Goal: Task Accomplishment & Management: Manage account settings

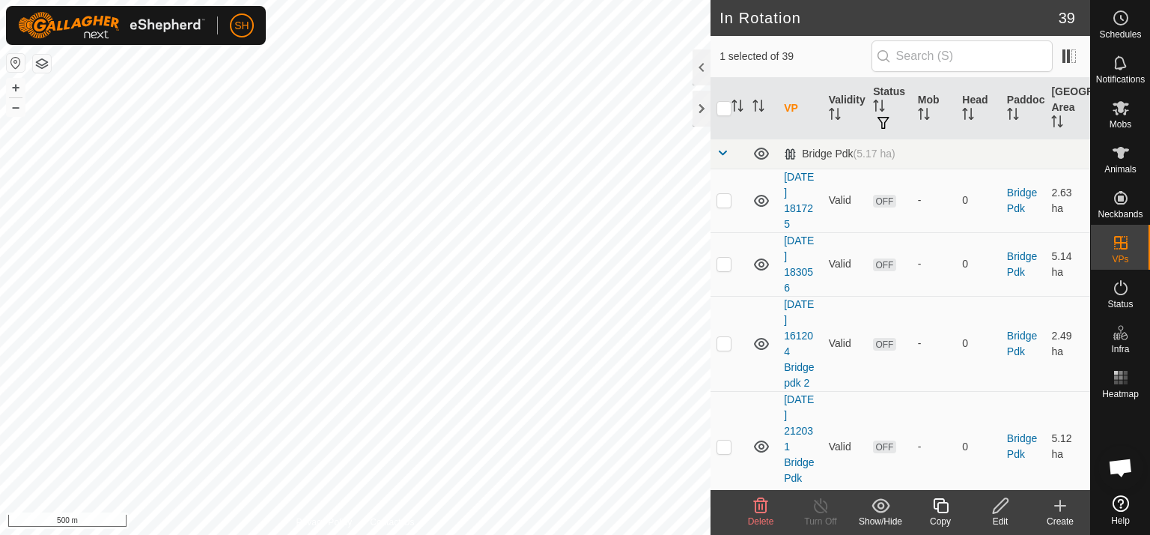
checkbox input "false"
checkbox input "true"
click at [716, 154] on td at bounding box center [729, 154] width 36 height 30
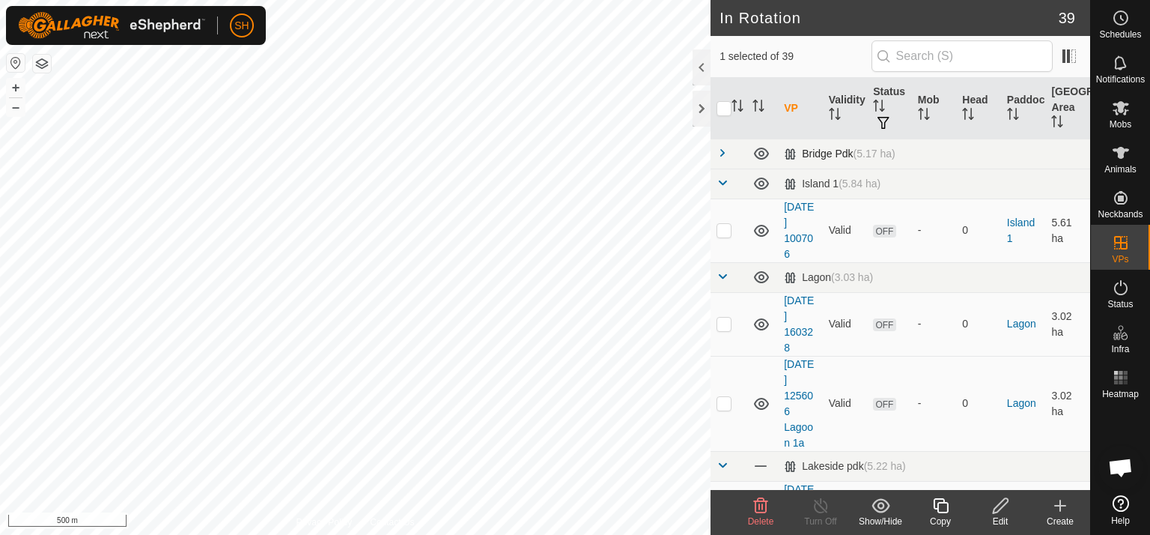
click at [725, 151] on span at bounding box center [723, 153] width 12 height 12
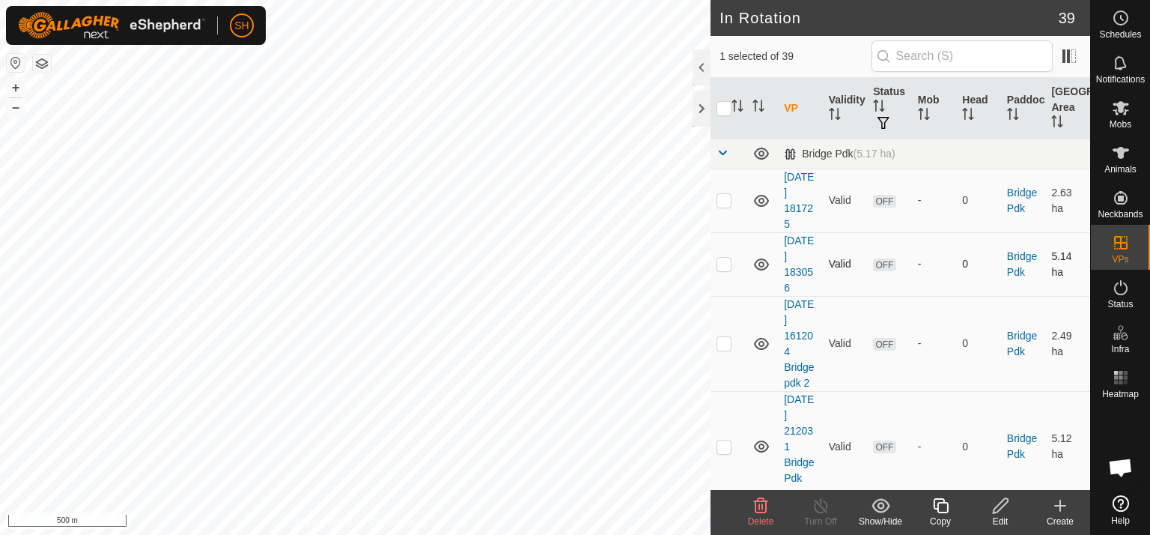
click at [723, 261] on p-checkbox at bounding box center [724, 264] width 15 height 12
click at [724, 265] on p-checkbox at bounding box center [724, 264] width 15 height 12
checkbox input "false"
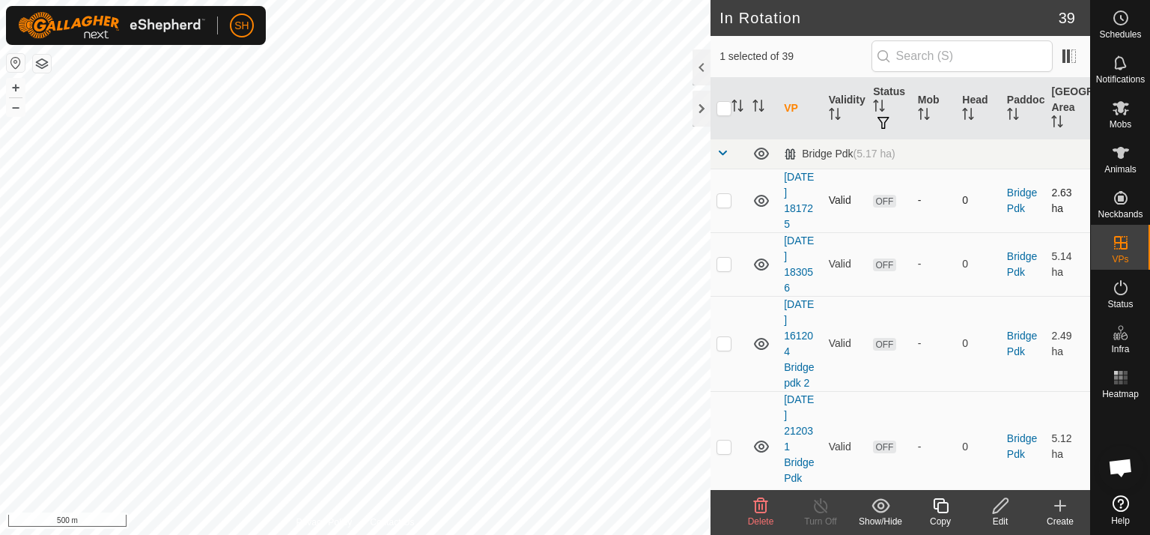
click at [725, 195] on p-checkbox at bounding box center [724, 200] width 15 height 12
checkbox input "true"
checkbox input "false"
checkbox input "true"
click at [1000, 507] on icon at bounding box center [1000, 505] width 15 height 15
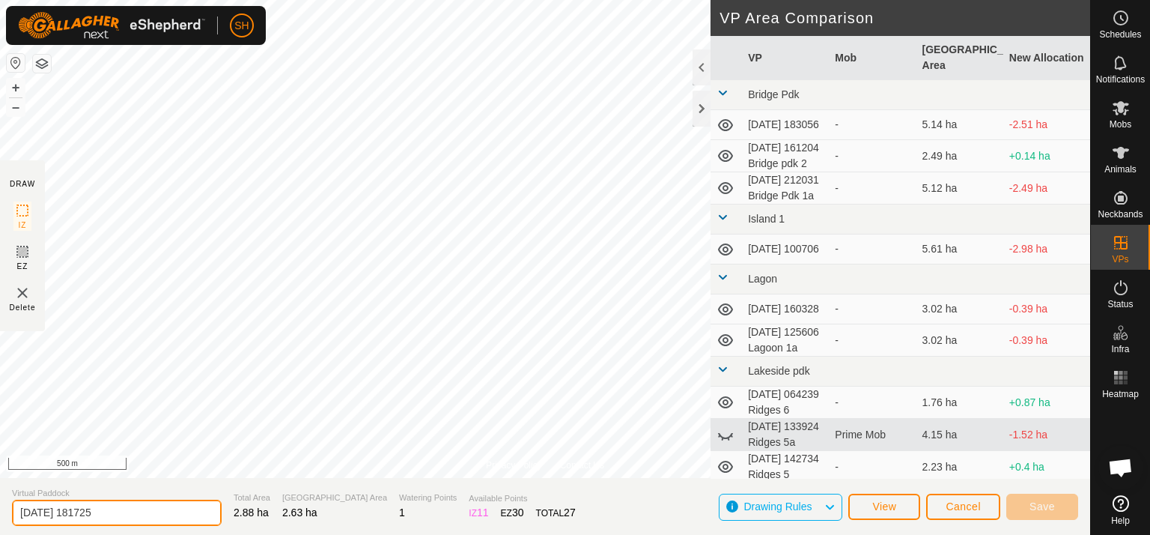
click at [133, 511] on input "[DATE] 181725" at bounding box center [117, 512] width 210 height 26
type input "[DATE] 181725 Bridge pdk 1"
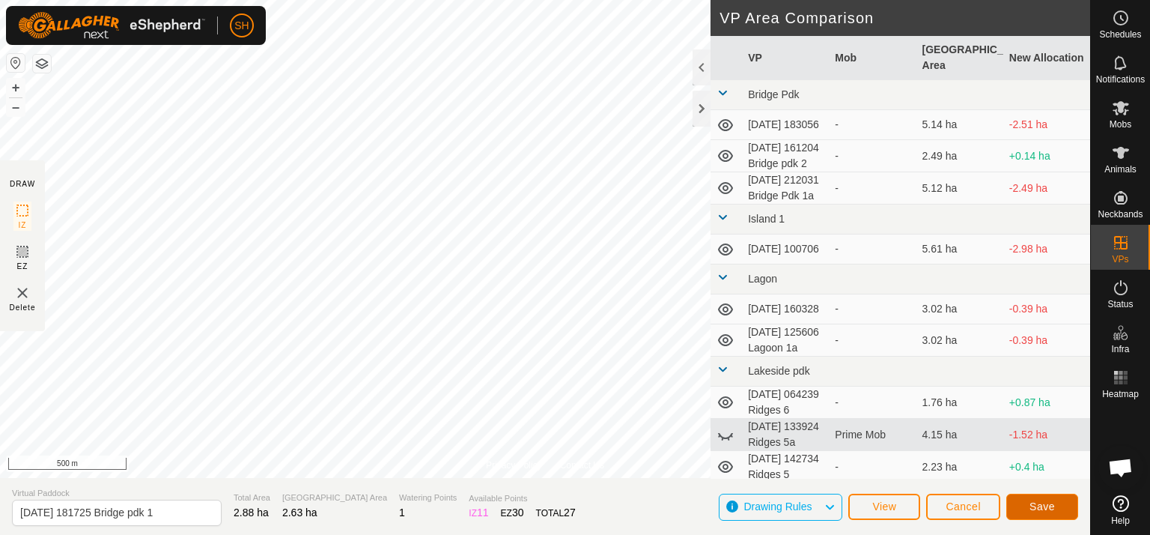
click at [1039, 501] on span "Save" at bounding box center [1042, 506] width 25 height 12
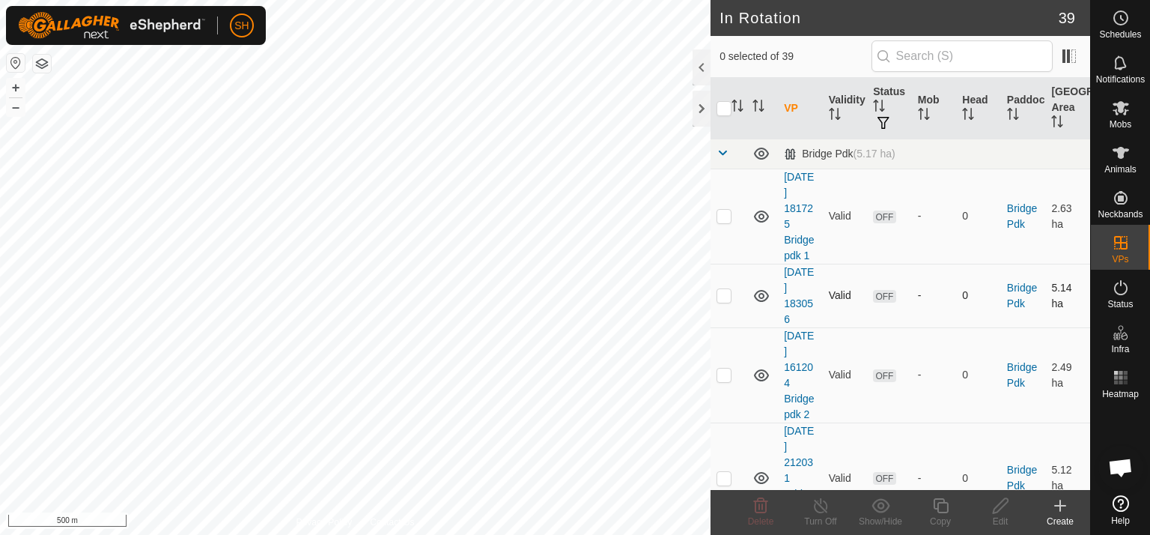
checkbox input "true"
click at [1002, 508] on icon at bounding box center [1000, 505] width 19 height 18
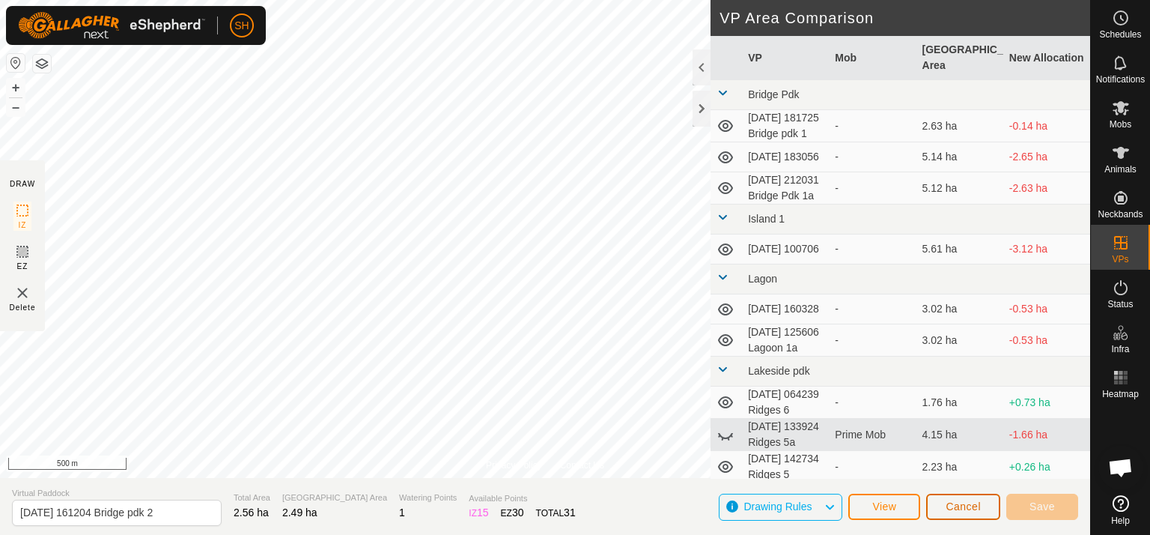
click at [964, 504] on span "Cancel" at bounding box center [963, 506] width 35 height 12
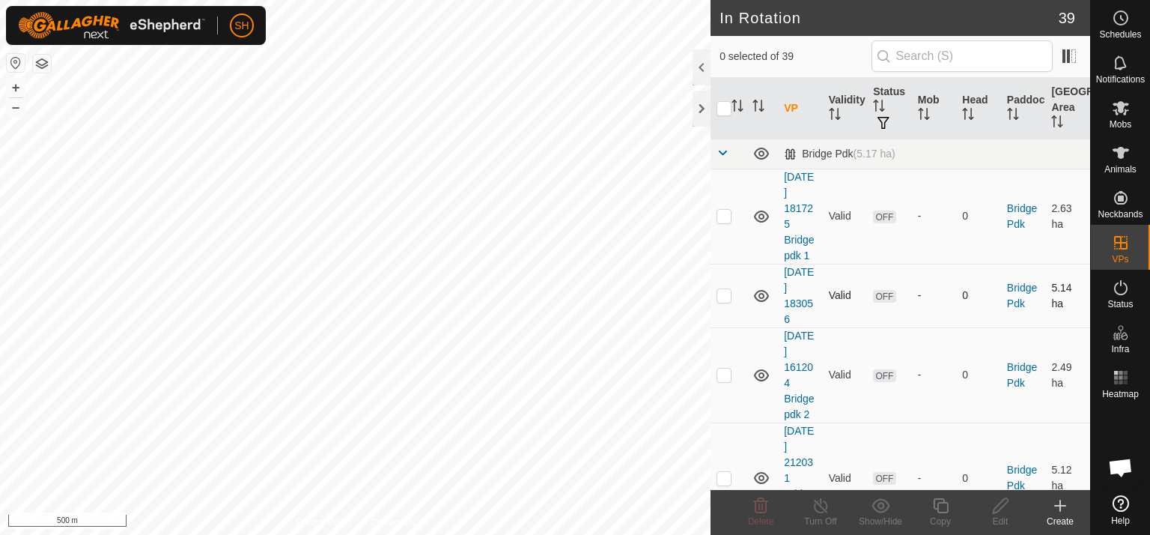
click at [727, 294] on p-checkbox at bounding box center [724, 295] width 15 height 12
checkbox input "true"
click at [1001, 509] on icon at bounding box center [1000, 505] width 19 height 18
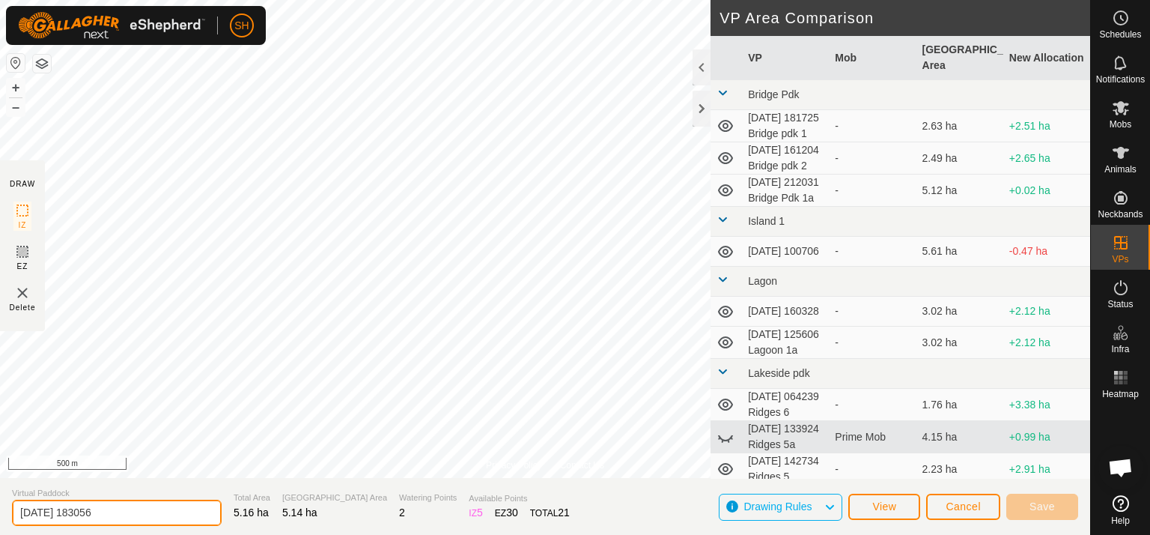
click at [117, 515] on input "[DATE] 183056" at bounding box center [117, 512] width 210 height 26
type input "[DATE] 183056 Bridge pdk 1a"
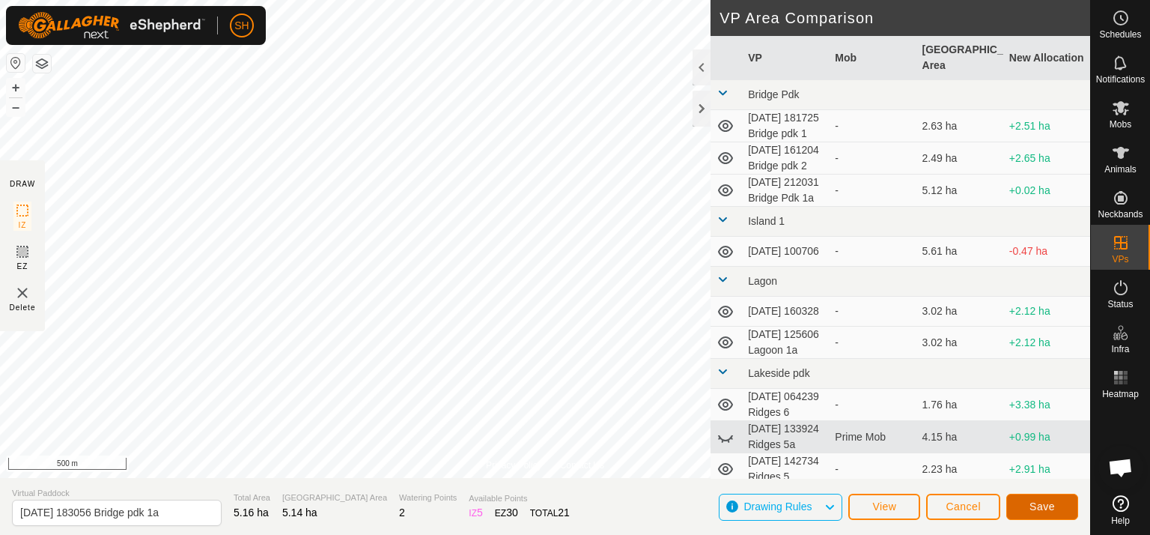
click at [1033, 511] on span "Save" at bounding box center [1042, 506] width 25 height 12
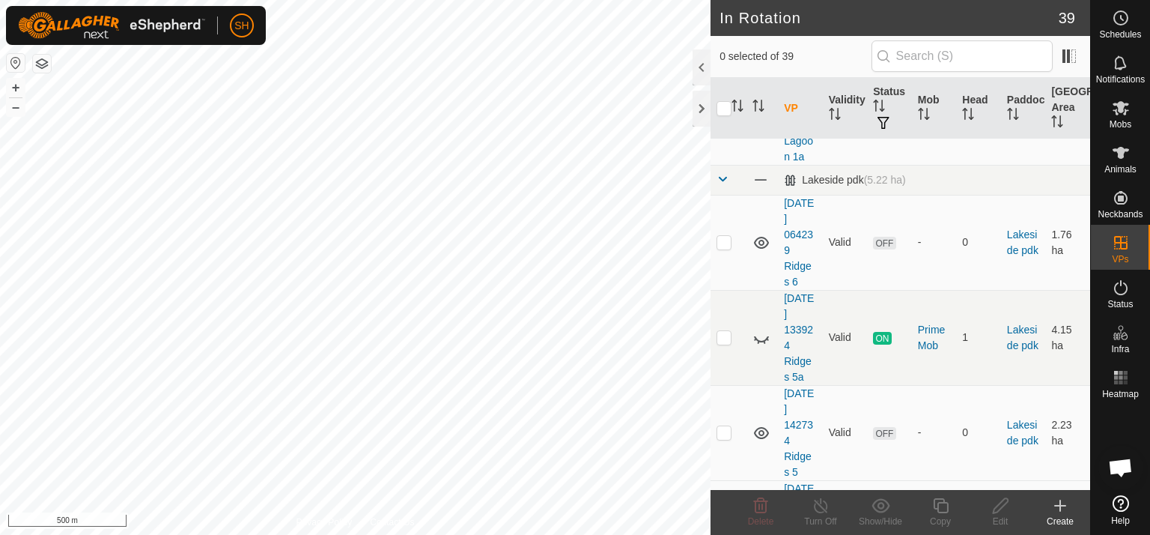
scroll to position [736, 0]
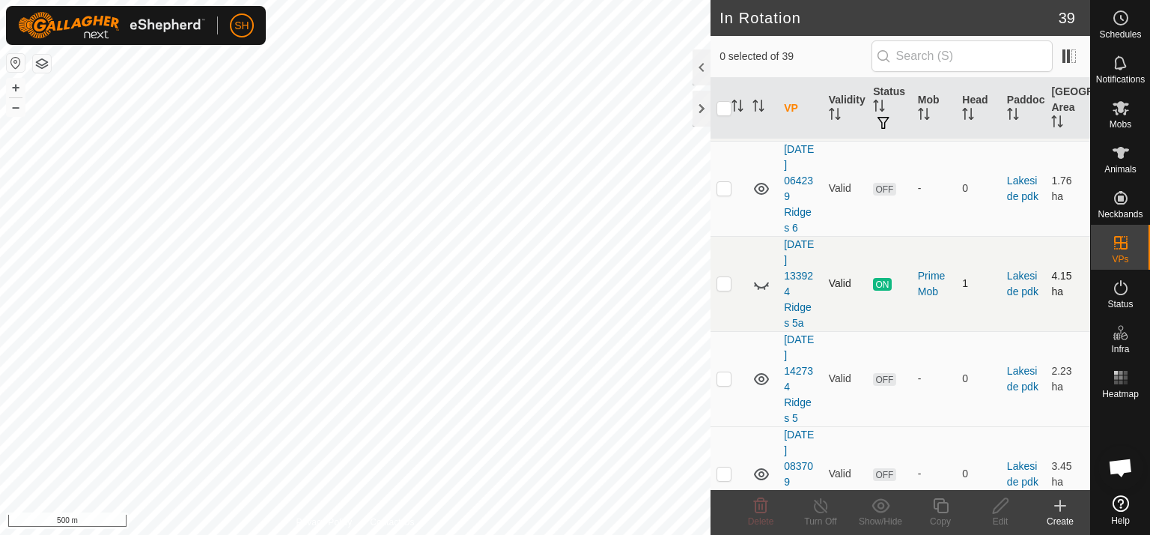
click at [756, 293] on icon at bounding box center [762, 284] width 18 height 18
click at [723, 289] on p-checkbox at bounding box center [724, 283] width 15 height 12
click at [726, 289] on p-checkbox at bounding box center [724, 283] width 15 height 12
click at [728, 289] on p-checkbox at bounding box center [724, 283] width 15 height 12
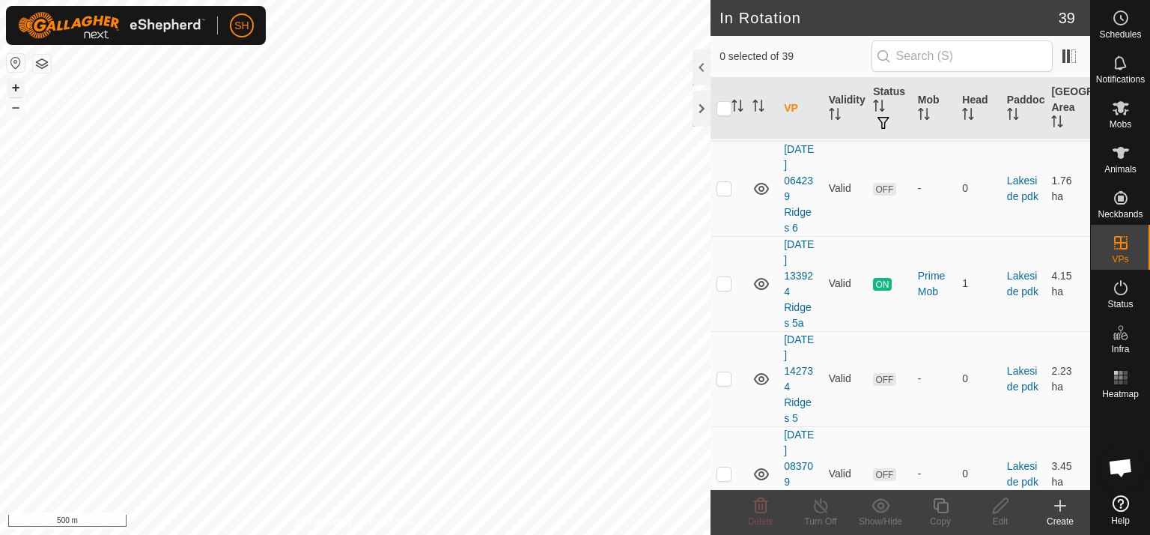
click at [15, 86] on button "+" at bounding box center [16, 88] width 18 height 18
click at [725, 289] on p-checkbox at bounding box center [724, 283] width 15 height 12
click at [719, 289] on p-checkbox at bounding box center [724, 283] width 15 height 12
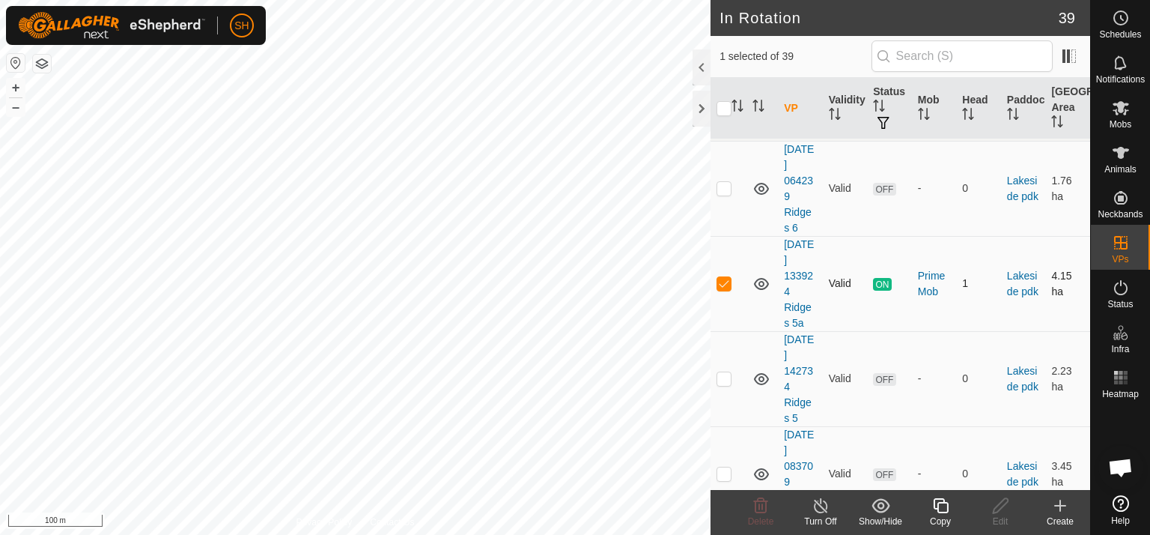
click at [719, 289] on p-checkbox at bounding box center [724, 283] width 15 height 12
checkbox input "false"
checkbox input "true"
click at [726, 289] on p-checkbox at bounding box center [724, 283] width 15 height 12
click at [722, 289] on p-checkbox at bounding box center [724, 283] width 15 height 12
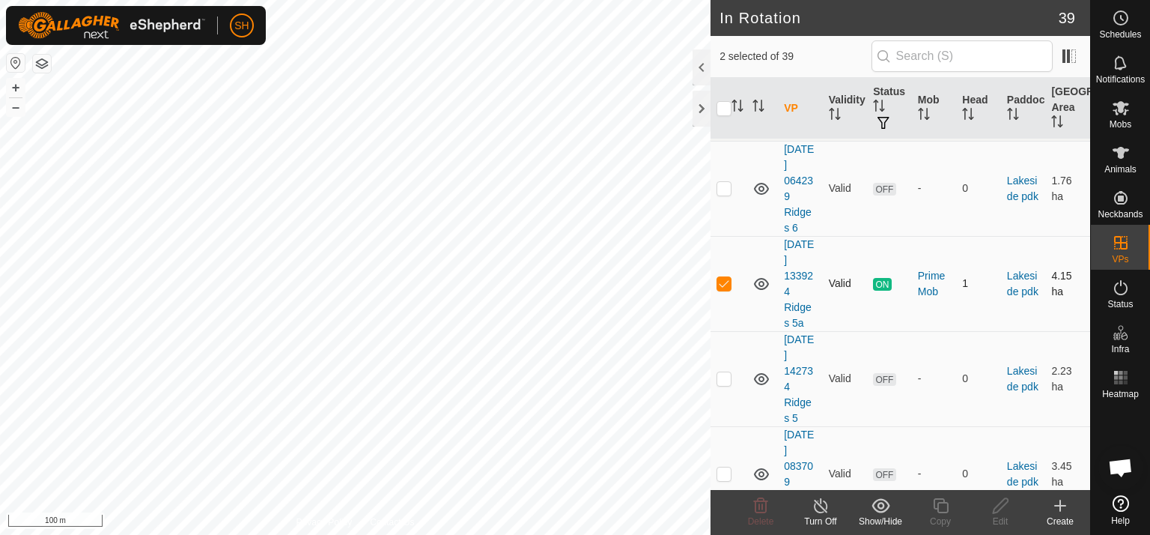
checkbox input "false"
click at [17, 108] on button "–" at bounding box center [16, 107] width 18 height 18
checkbox input "false"
checkbox input "true"
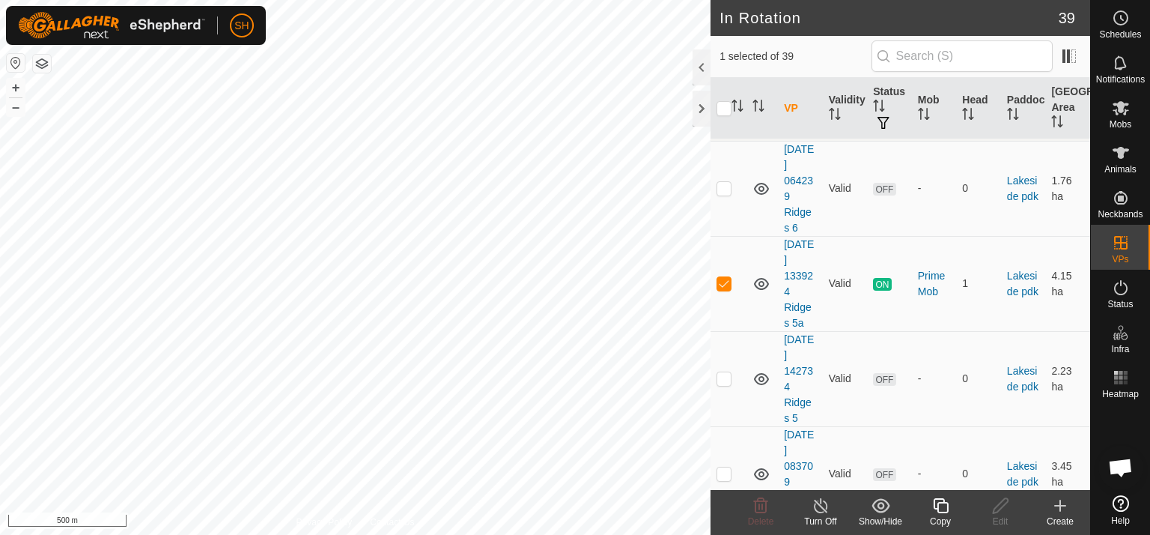
click at [824, 507] on icon at bounding box center [821, 505] width 19 height 18
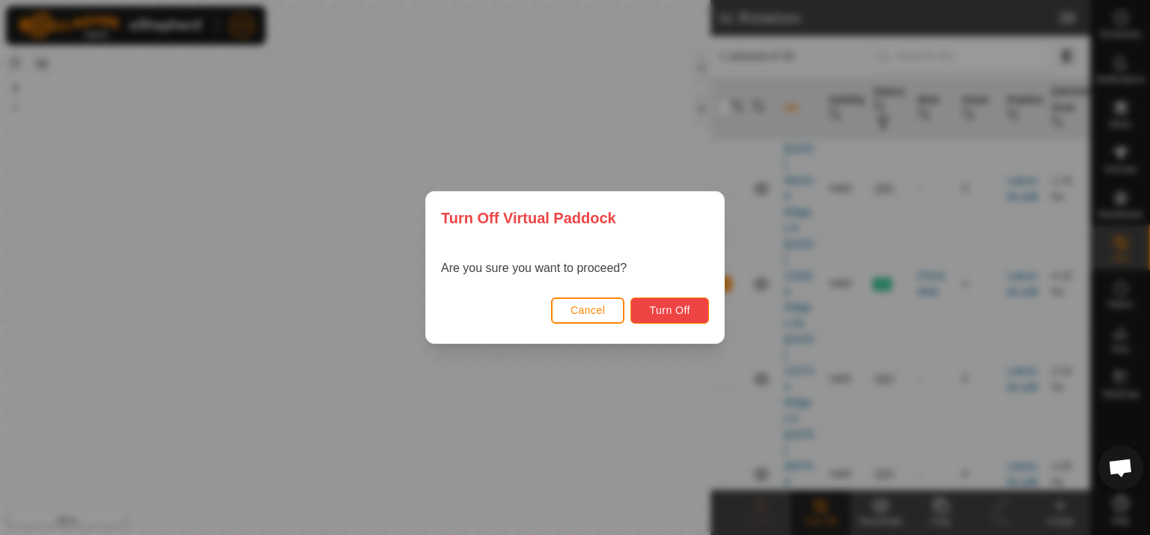
click at [687, 309] on span "Turn Off" at bounding box center [669, 310] width 41 height 12
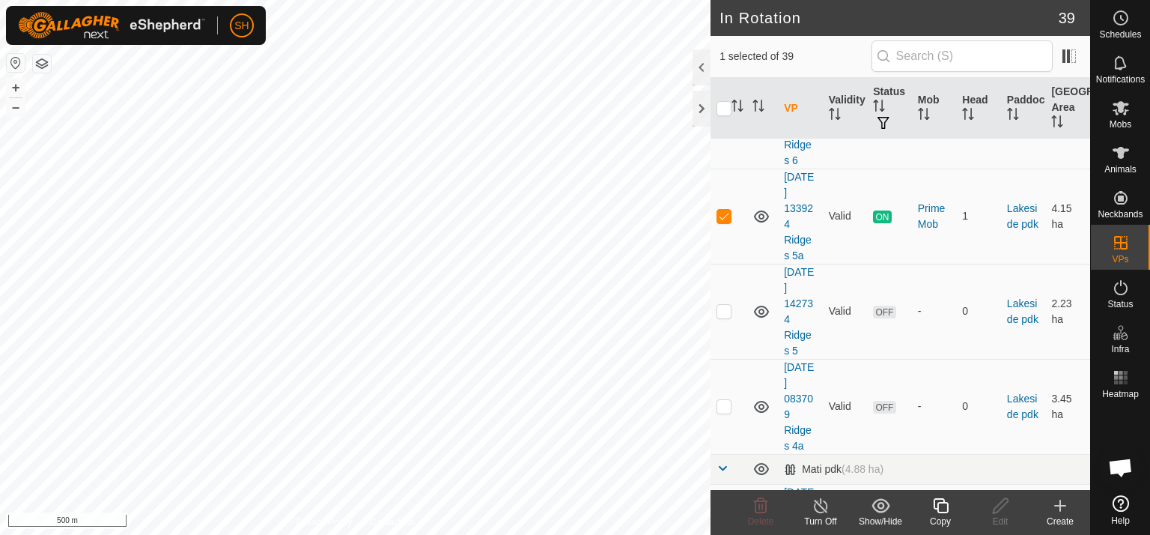
scroll to position [812, 0]
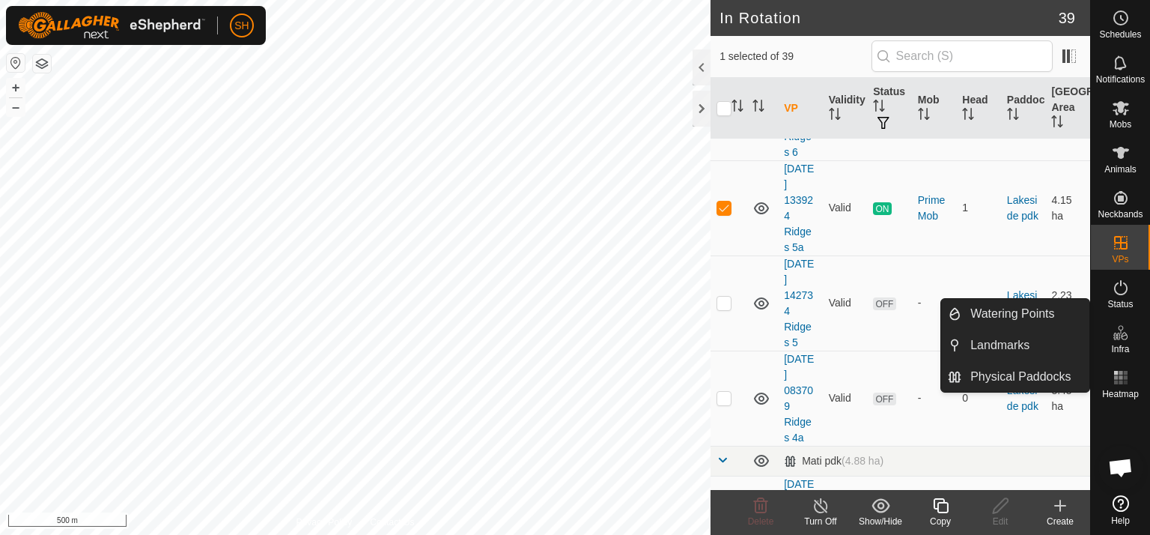
click at [1120, 332] on icon at bounding box center [1121, 332] width 18 height 18
click at [1028, 379] on link "Physical Paddocks" at bounding box center [1025, 377] width 128 height 30
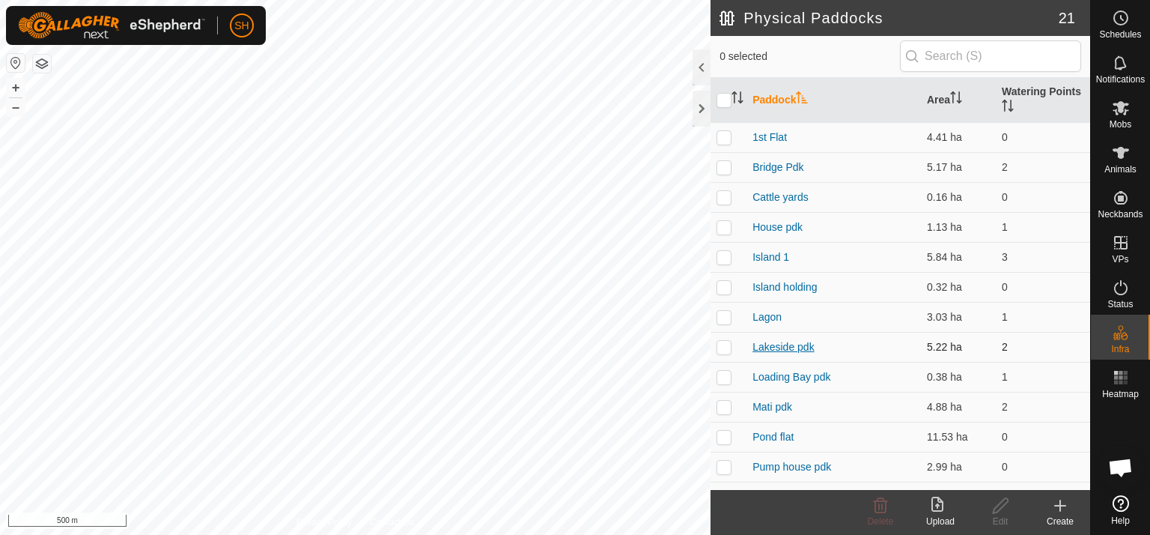
click at [803, 344] on link "Lakeside pdk" at bounding box center [784, 347] width 62 height 12
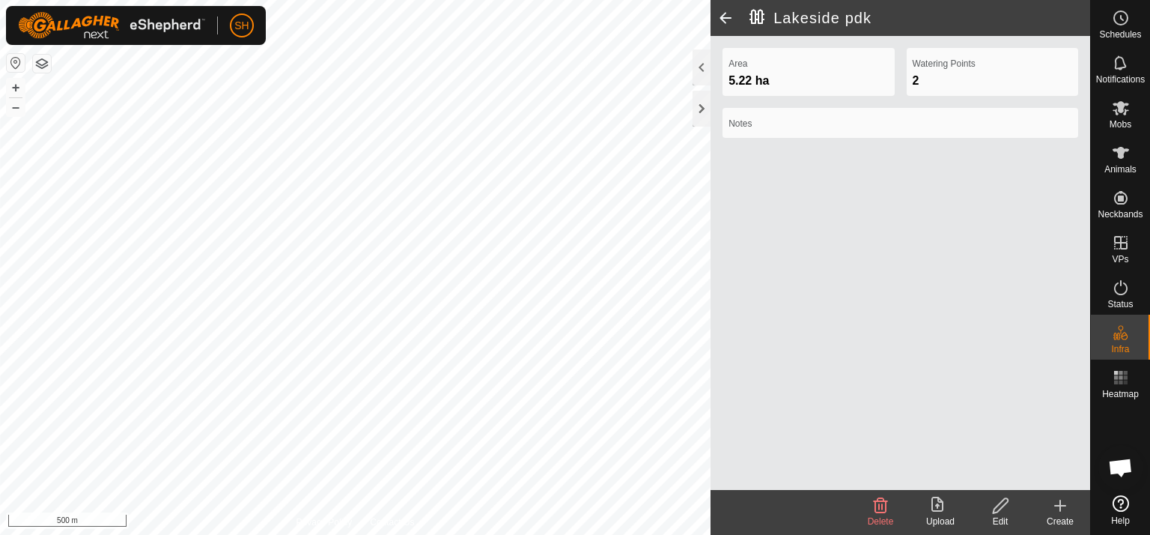
click at [1004, 498] on icon at bounding box center [1000, 505] width 15 height 15
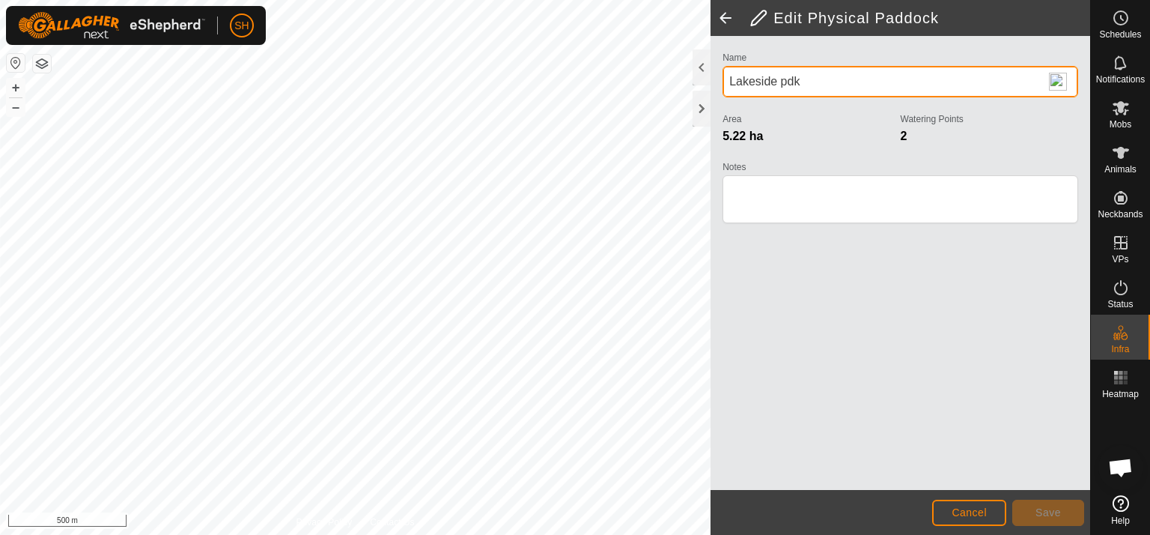
click at [778, 79] on input "Lakeside pdk" at bounding box center [901, 81] width 356 height 31
type input "Ridges pdk 2"
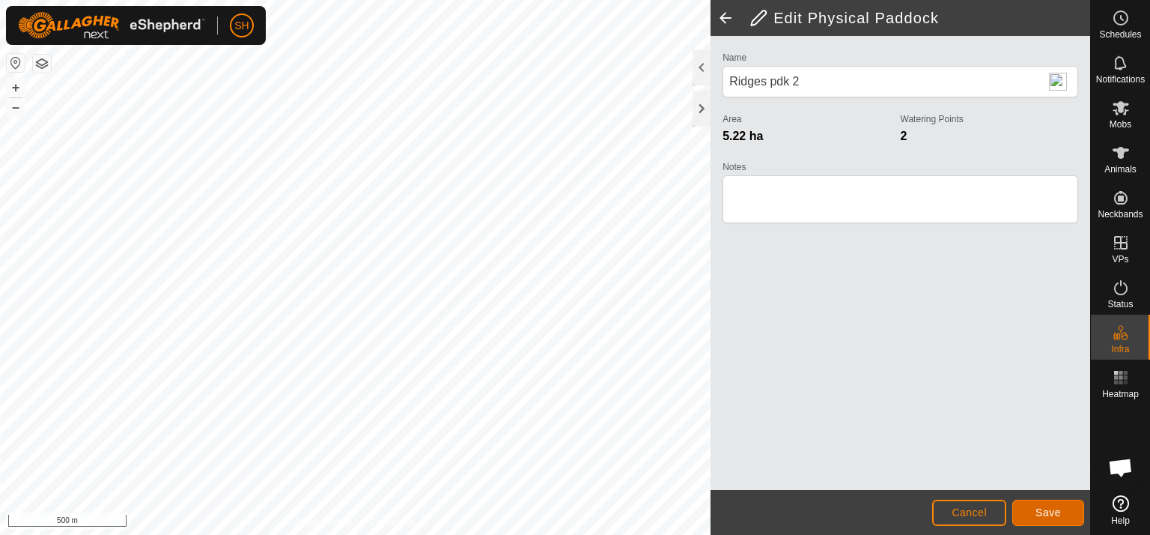
click at [1039, 513] on span "Save" at bounding box center [1048, 512] width 25 height 12
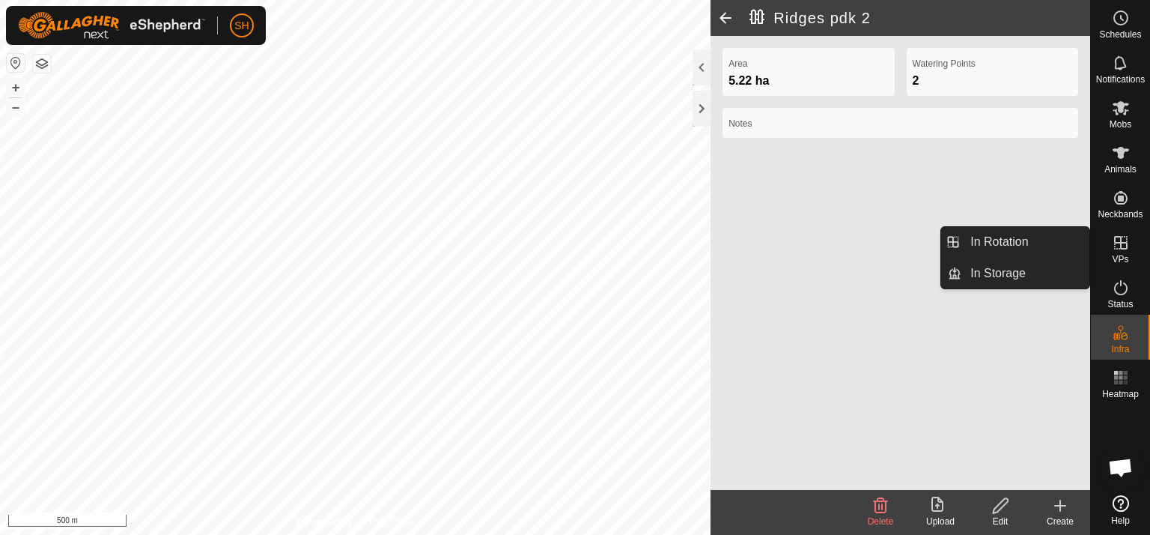
click at [1114, 255] on span "VPs" at bounding box center [1120, 259] width 16 height 9
click at [1016, 237] on link "In Rotation" at bounding box center [1025, 242] width 128 height 30
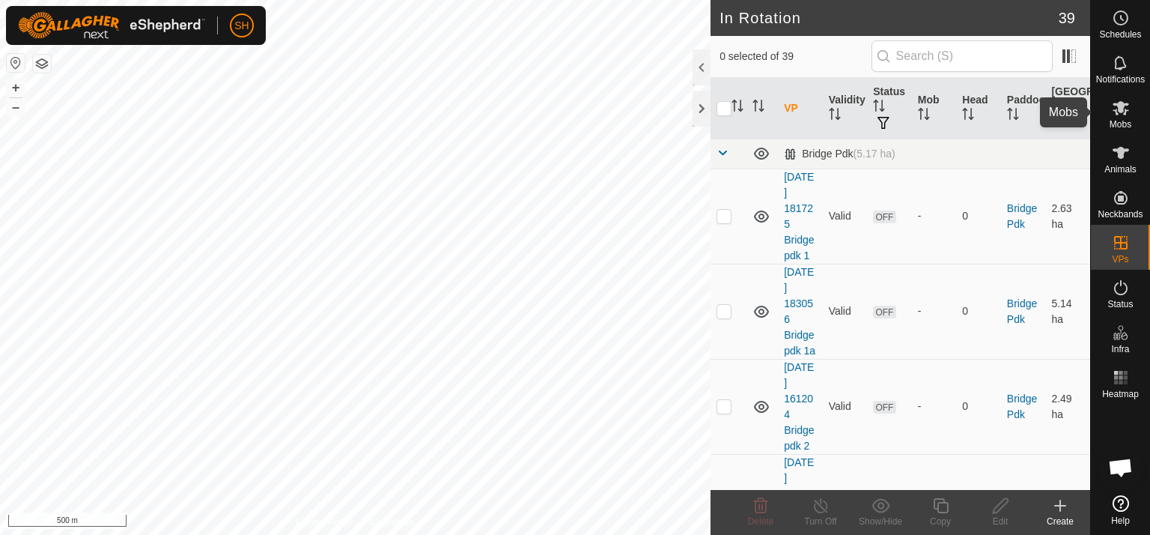
click at [1120, 97] on es-mob-svg-icon at bounding box center [1121, 108] width 27 height 24
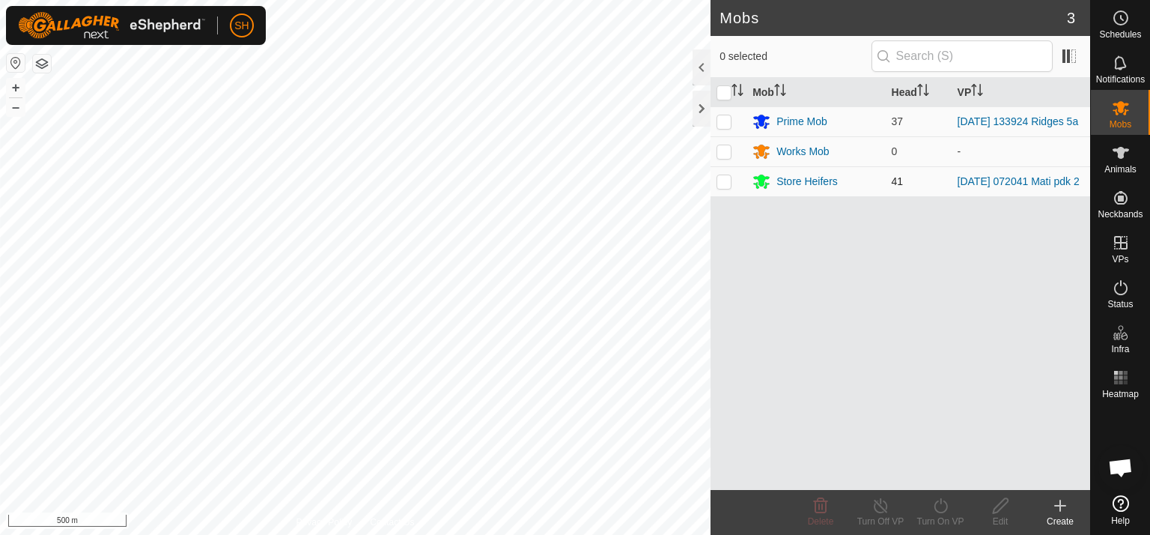
click at [725, 182] on p-checkbox at bounding box center [724, 181] width 15 height 12
checkbox input "true"
click at [876, 510] on icon at bounding box center [880, 505] width 13 height 15
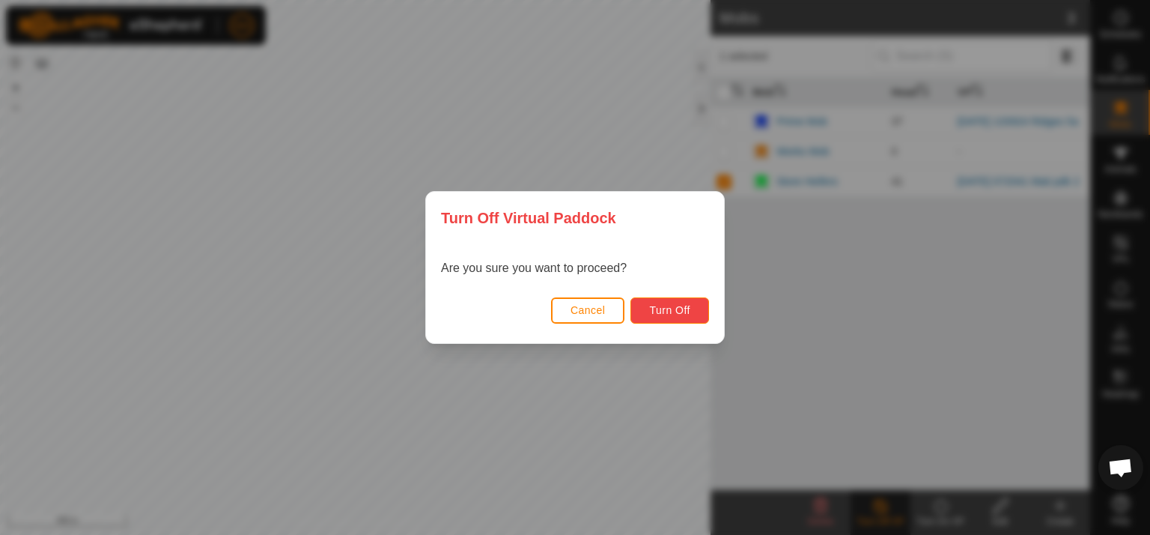
click at [676, 307] on span "Turn Off" at bounding box center [669, 310] width 41 height 12
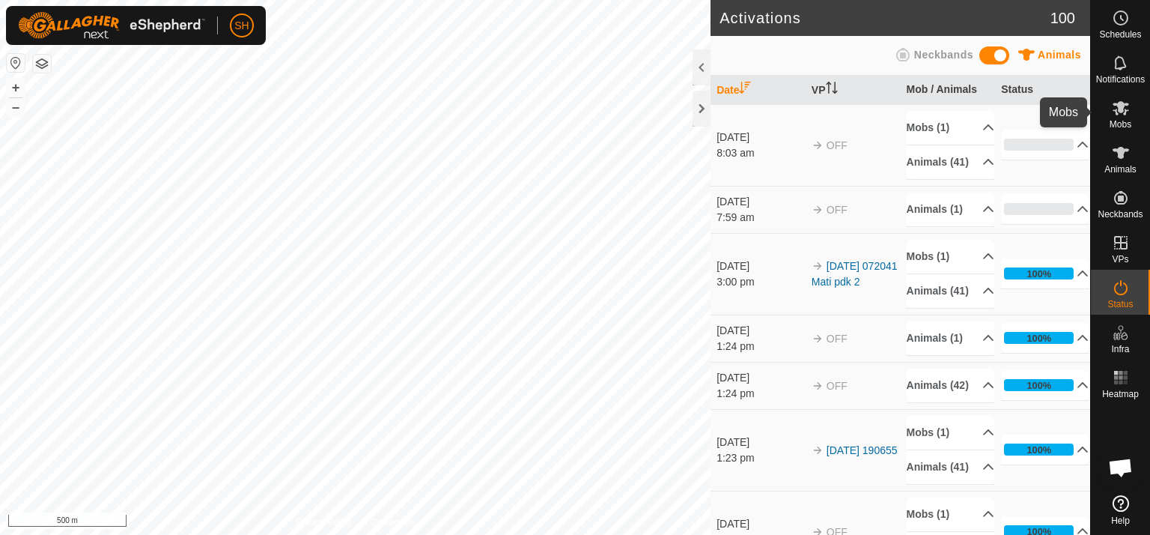
click at [1127, 111] on icon at bounding box center [1121, 108] width 16 height 14
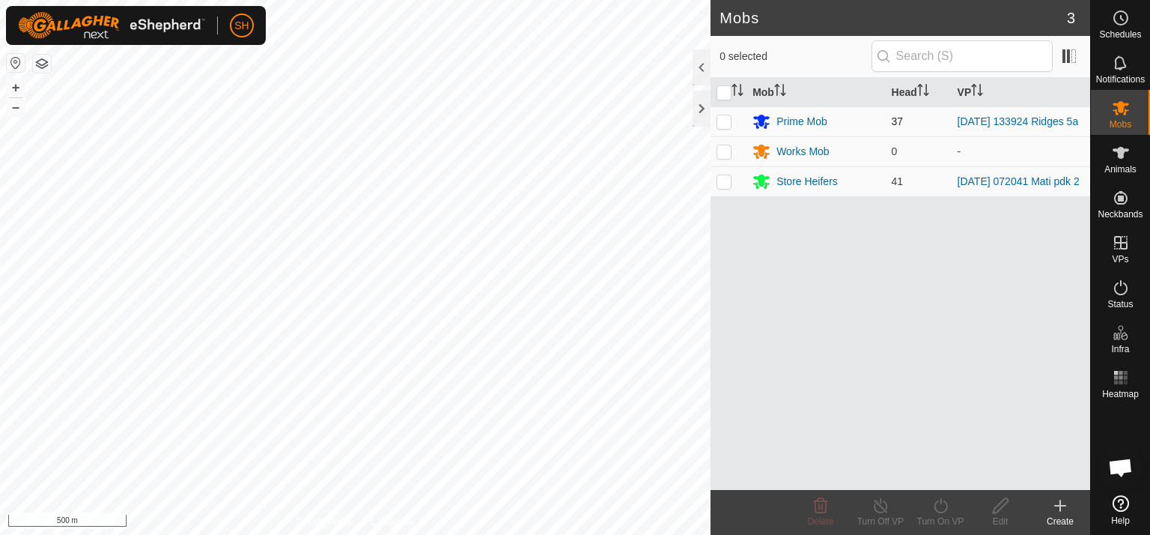
click at [722, 121] on p-checkbox at bounding box center [724, 121] width 15 height 12
checkbox input "true"
click at [1031, 115] on link "[DATE] 133924 Ridges 5a" at bounding box center [1018, 121] width 121 height 12
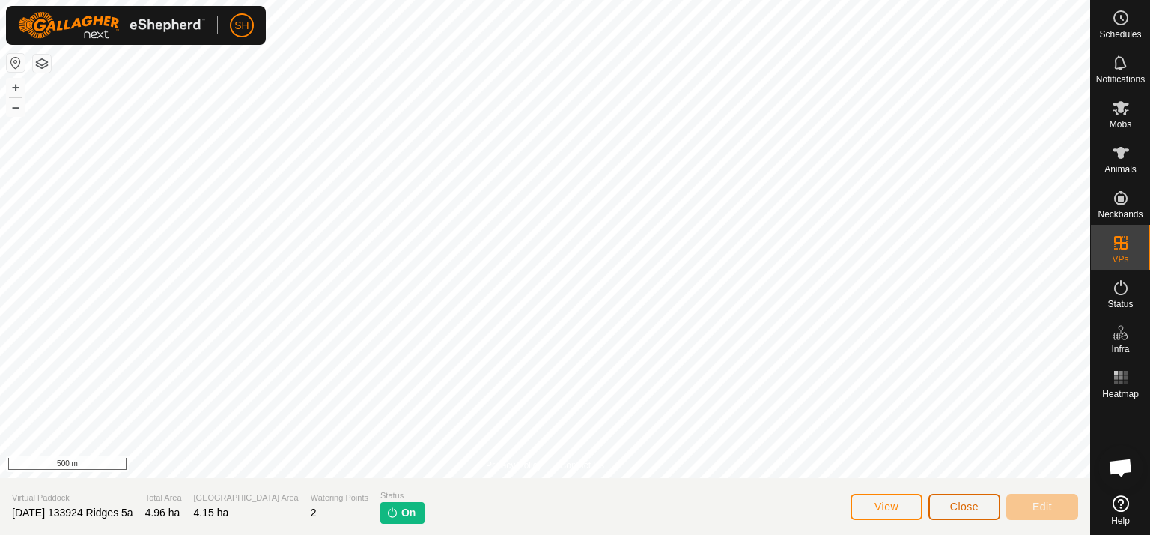
click at [970, 504] on span "Close" at bounding box center [964, 506] width 28 height 12
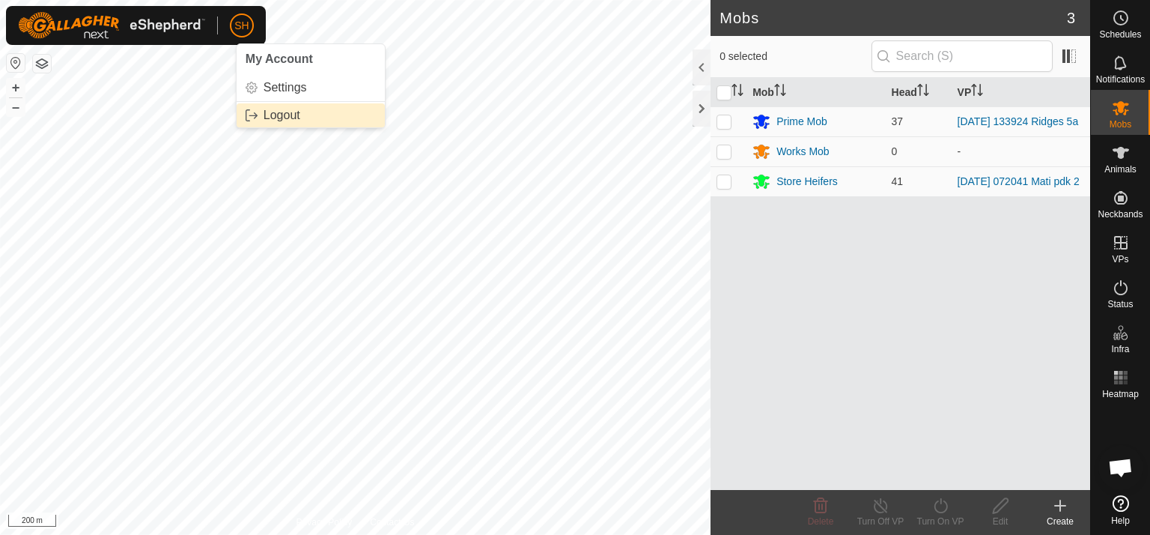
click at [266, 112] on link "Logout" at bounding box center [311, 115] width 148 height 24
